Goal: Navigation & Orientation: Find specific page/section

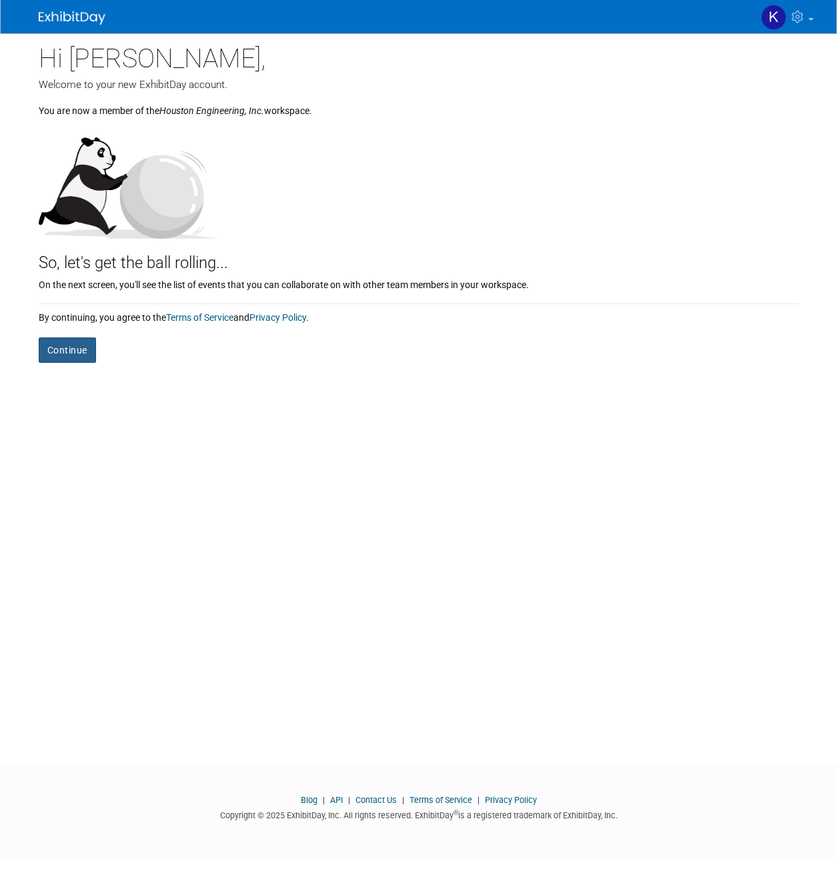
click at [75, 349] on button "Continue" at bounding box center [67, 349] width 57 height 25
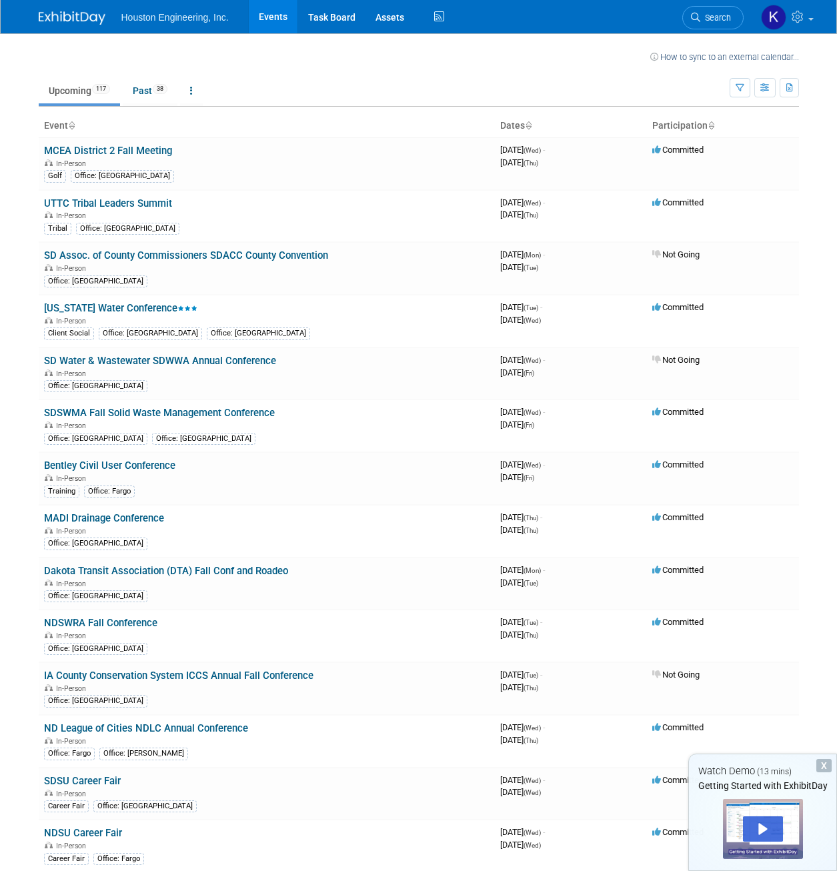
drag, startPoint x: 317, startPoint y: 61, endPoint x: 343, endPoint y: 122, distance: 66.6
click at [317, 61] on td at bounding box center [360, 55] width 579 height 17
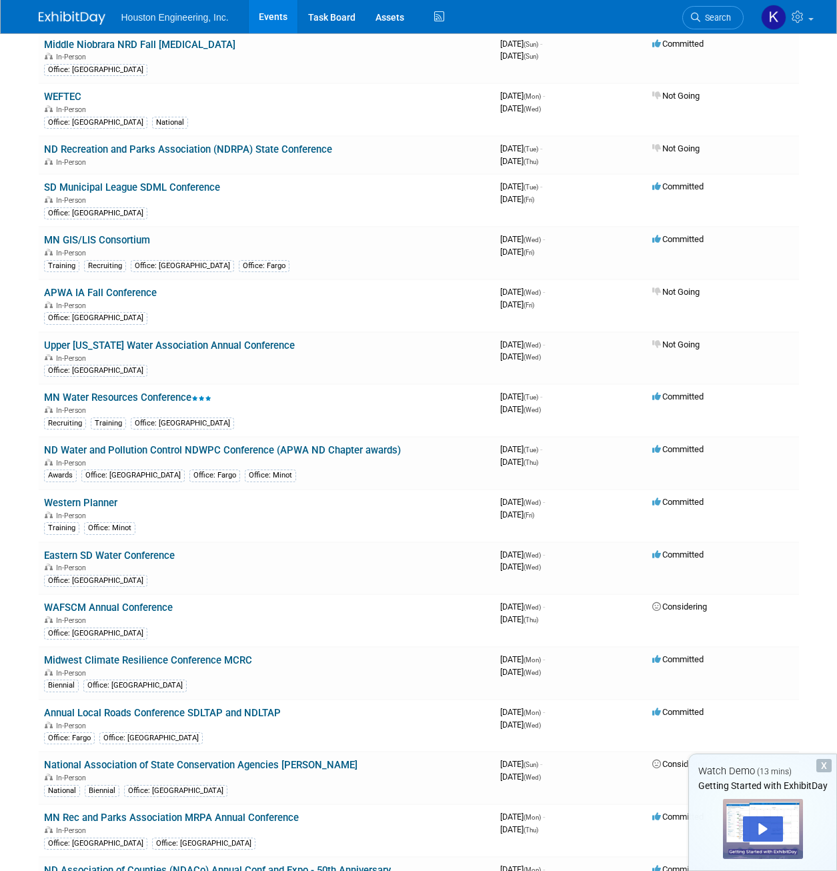
scroll to position [1533, 0]
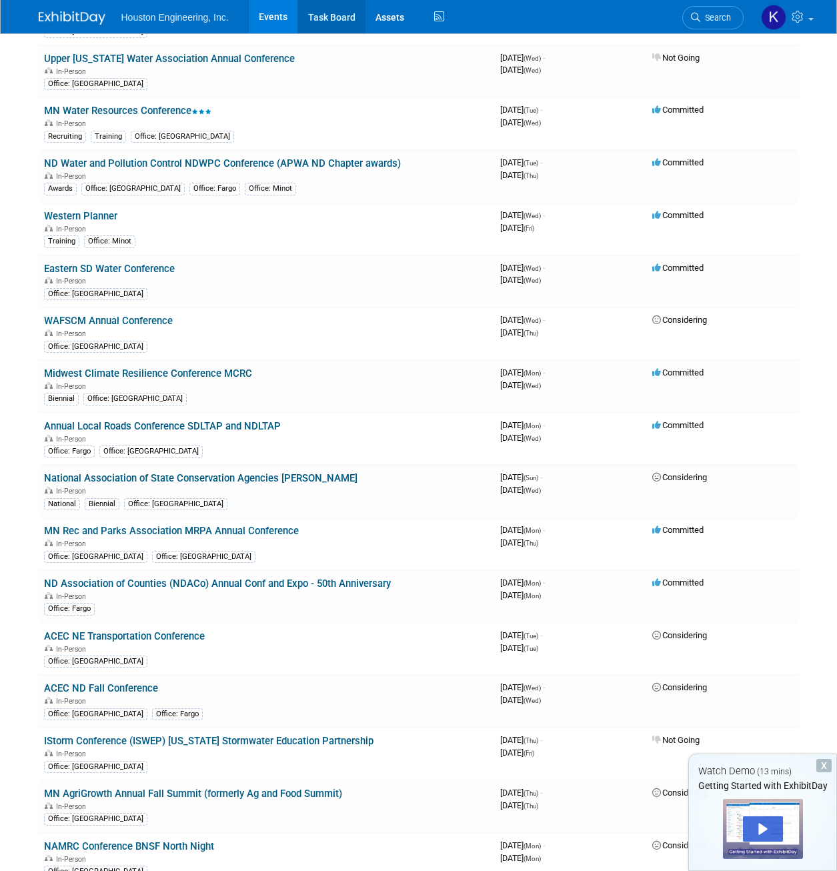
click at [317, 8] on link "Task Board" at bounding box center [331, 16] width 67 height 33
